Goal: Task Accomplishment & Management: Manage account settings

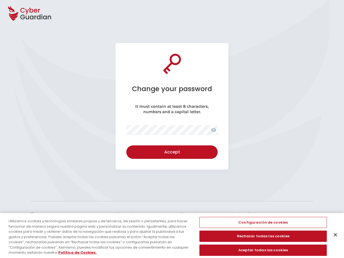
select select "English"
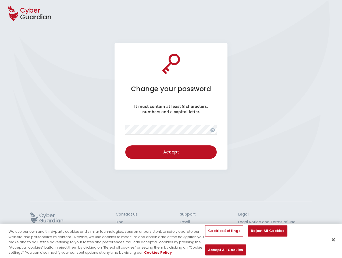
click at [30, 13] on icon at bounding box center [29, 13] width 43 height 19
click at [213, 130] on icon at bounding box center [212, 130] width 5 height 4
click at [171, 152] on div "Accept" at bounding box center [170, 152] width 83 height 6
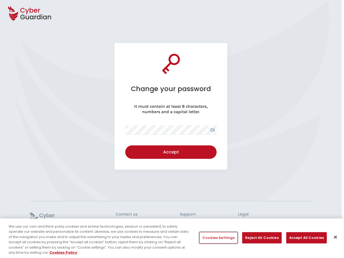
click at [218, 238] on button "Cookies Settings" at bounding box center [218, 237] width 38 height 11
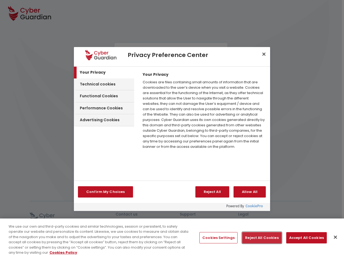
click at [260, 238] on button "Reject All Cookies" at bounding box center [261, 237] width 39 height 11
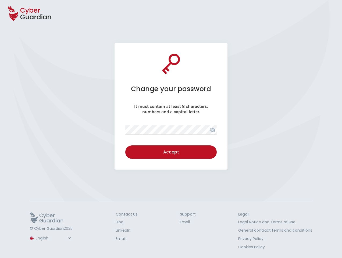
click at [246, 244] on button "Accept All Cookies" at bounding box center [225, 249] width 41 height 11
click at [333, 237] on button "Close" at bounding box center [333, 240] width 12 height 12
